Goal: Obtain resource: Obtain resource

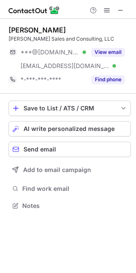
scroll to position [200, 136]
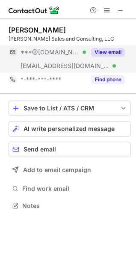
click at [109, 50] on button "View email" at bounding box center [108, 52] width 34 height 9
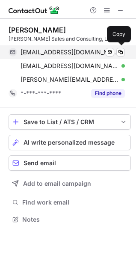
scroll to position [213, 136]
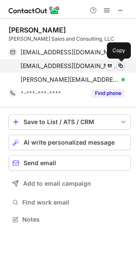
click at [120, 62] on button at bounding box center [120, 66] width 9 height 9
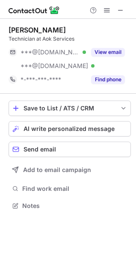
scroll to position [200, 136]
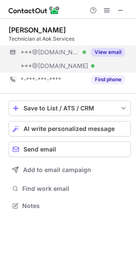
click at [104, 53] on button "View email" at bounding box center [108, 52] width 34 height 9
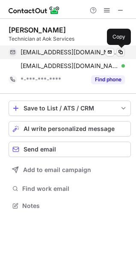
click at [122, 51] on span at bounding box center [120, 52] width 7 height 7
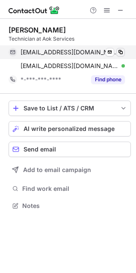
click at [122, 51] on span at bounding box center [120, 52] width 7 height 7
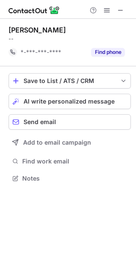
scroll to position [172, 136]
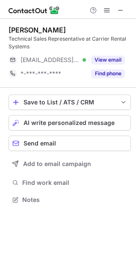
scroll to position [194, 136]
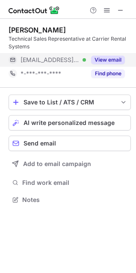
click at [103, 61] on button "View email" at bounding box center [108, 60] width 34 height 9
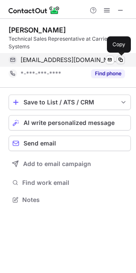
click at [121, 58] on span at bounding box center [120, 59] width 7 height 7
